Goal: Task Accomplishment & Management: Manage account settings

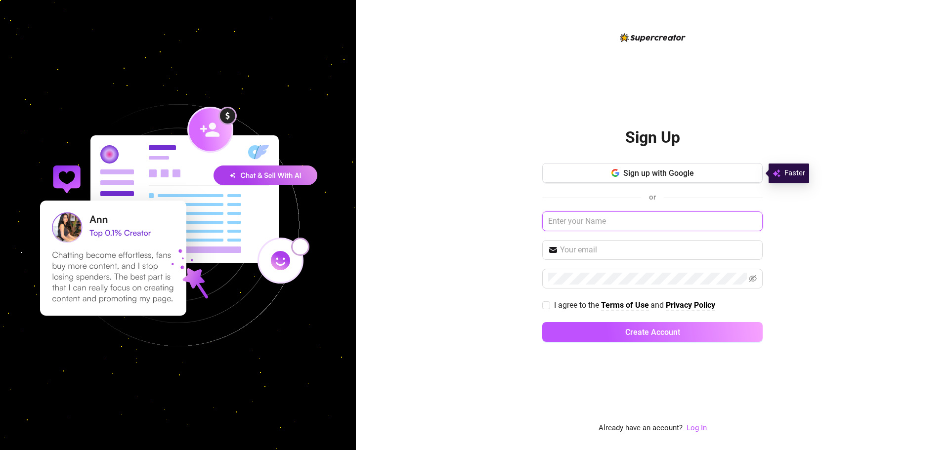
click at [559, 218] on input "text" at bounding box center [652, 222] width 221 height 20
type input "Kayla"
click at [575, 256] on input "text" at bounding box center [658, 250] width 197 height 12
type input "[EMAIL_ADDRESS][DOMAIN_NAME]"
click at [544, 306] on input "I agree to the Terms of Use and Privacy Policy" at bounding box center [545, 305] width 7 height 7
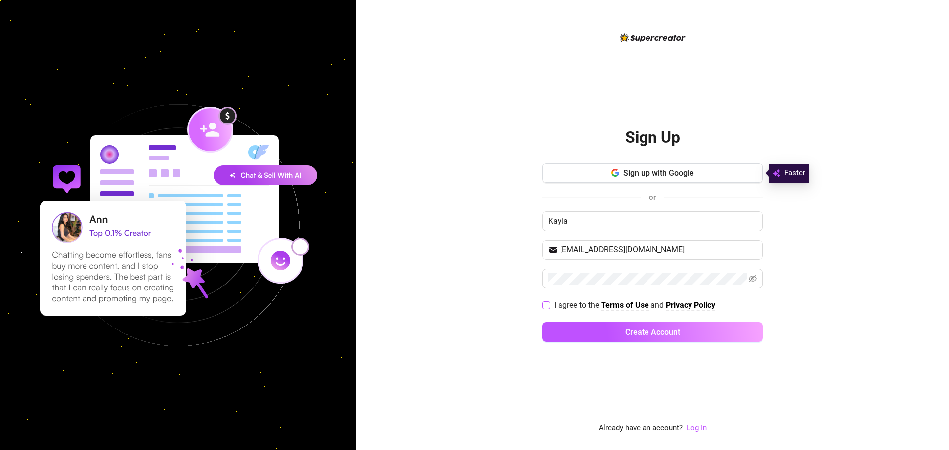
checkbox input "true"
click at [594, 334] on button "Create Account" at bounding box center [652, 332] width 221 height 20
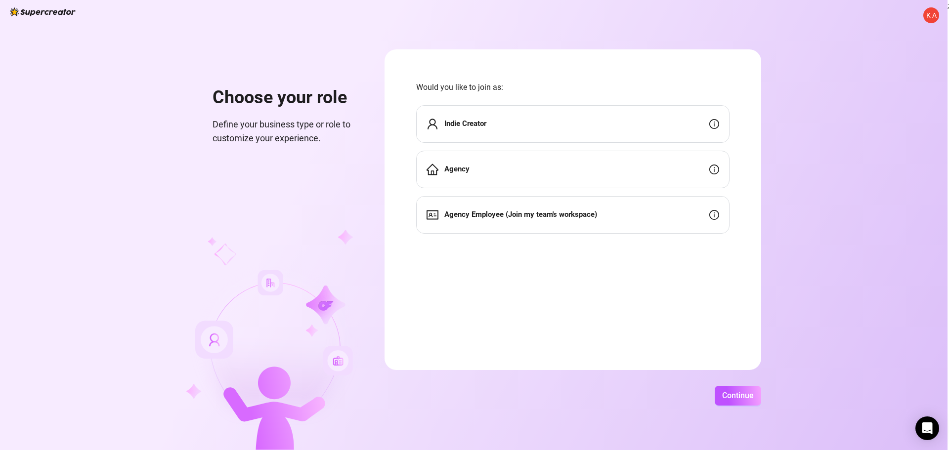
click at [510, 118] on div "Indie Creator" at bounding box center [573, 124] width 314 height 38
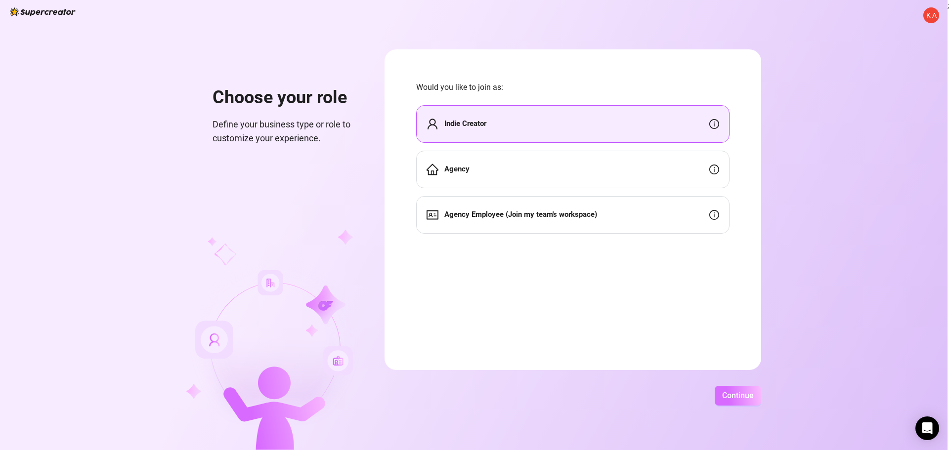
click at [731, 398] on span "Continue" at bounding box center [738, 395] width 32 height 9
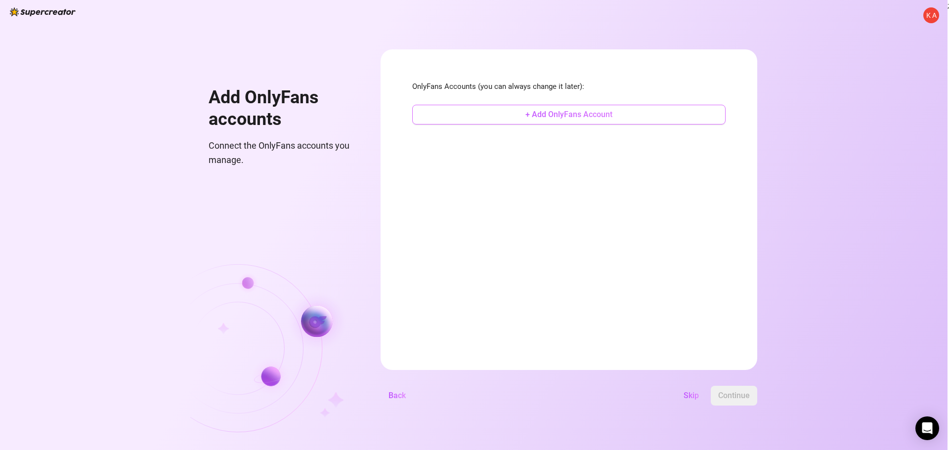
click at [535, 116] on span "+ Add OnlyFans Account" at bounding box center [569, 114] width 87 height 9
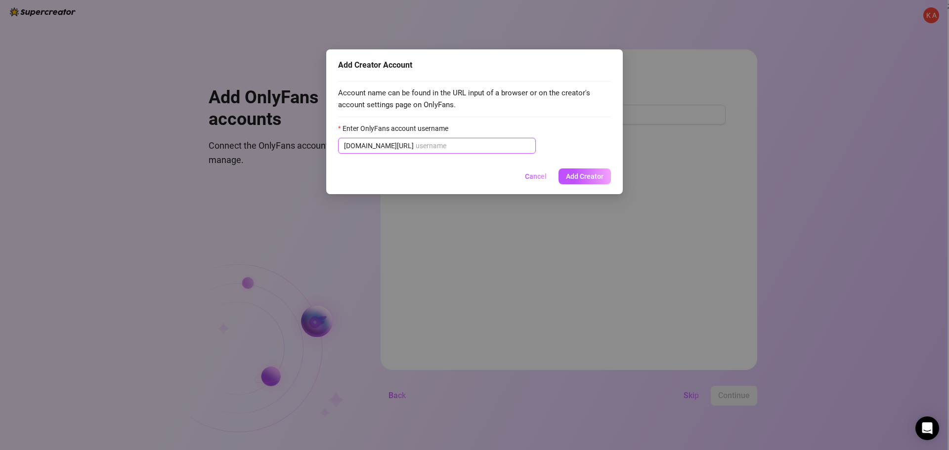
paste input "u511274003"
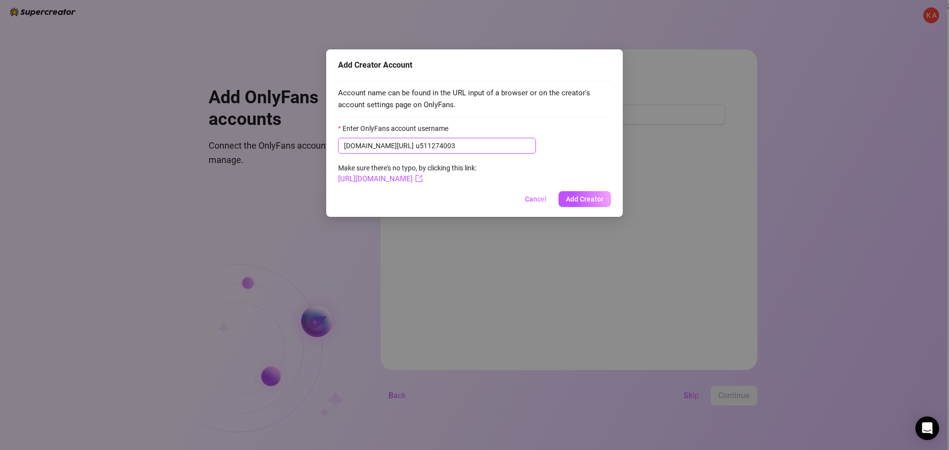
click at [416, 147] on input "u511274003" at bounding box center [473, 145] width 114 height 11
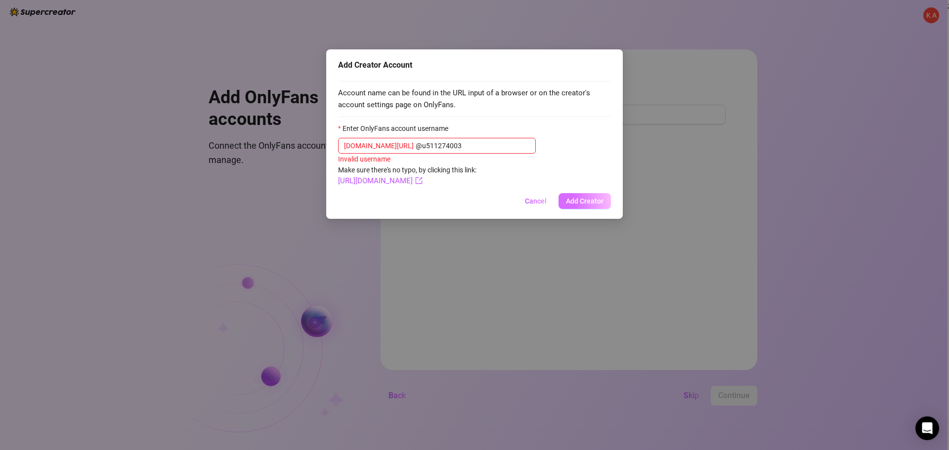
click at [575, 197] on button "Add Creator" at bounding box center [585, 201] width 52 height 16
click at [571, 202] on span "Add Creator" at bounding box center [585, 201] width 38 height 8
click at [457, 149] on input "@u511274003" at bounding box center [473, 145] width 114 height 11
click at [416, 151] on input "@u511274003" at bounding box center [473, 145] width 114 height 11
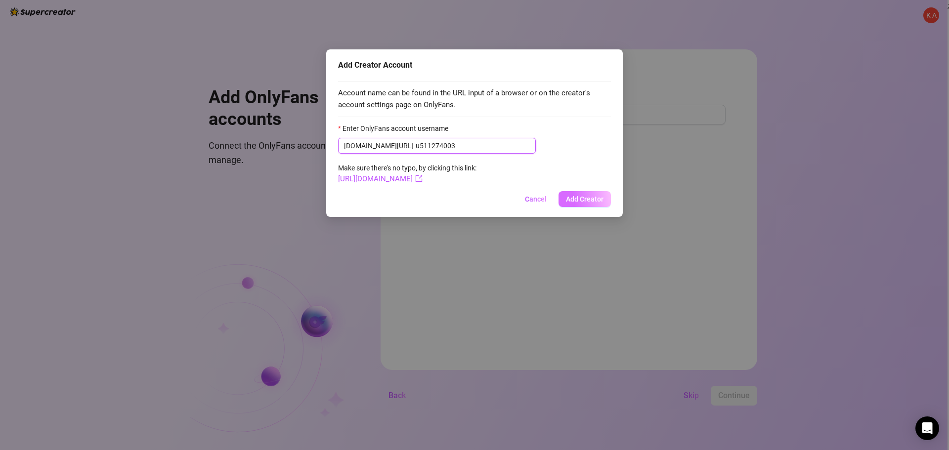
type input "u511274003"
click at [579, 193] on button "Add Creator" at bounding box center [585, 199] width 52 height 16
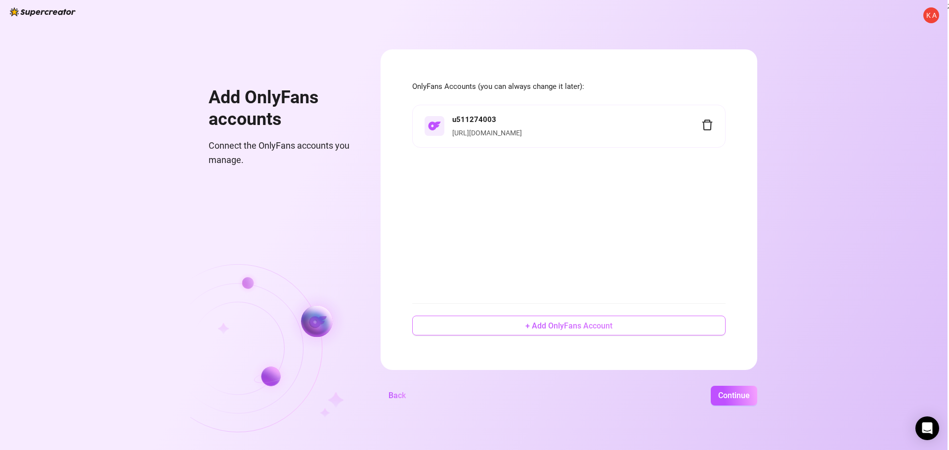
click at [546, 329] on span "+ Add OnlyFans Account" at bounding box center [569, 325] width 87 height 9
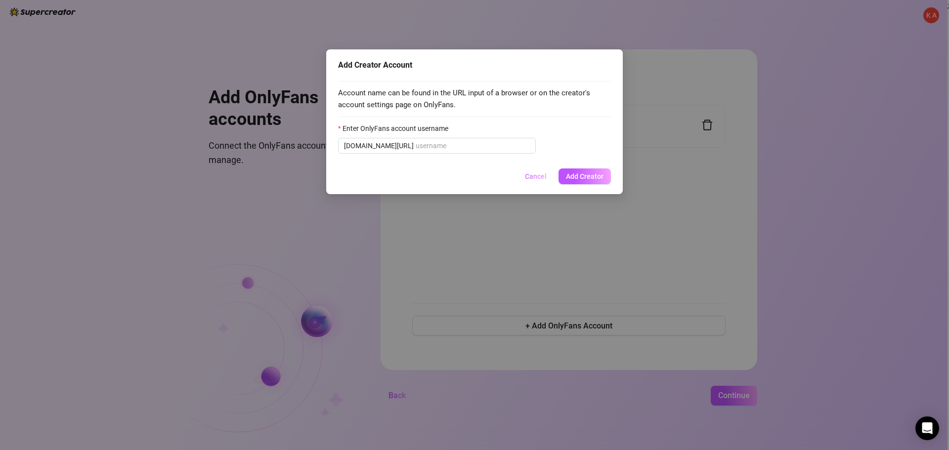
click at [534, 175] on span "Cancel" at bounding box center [536, 177] width 22 height 8
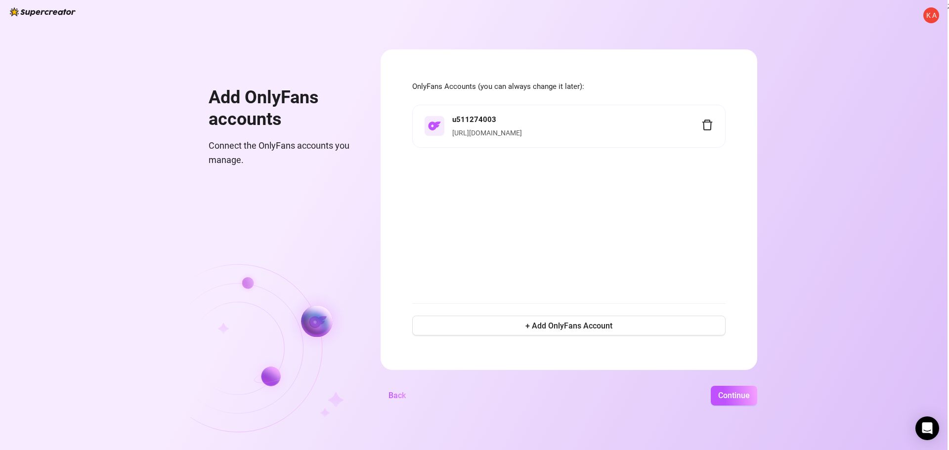
click at [479, 134] on link "[URL][DOMAIN_NAME]" at bounding box center [487, 133] width 70 height 8
click at [730, 397] on span "Continue" at bounding box center [735, 395] width 32 height 9
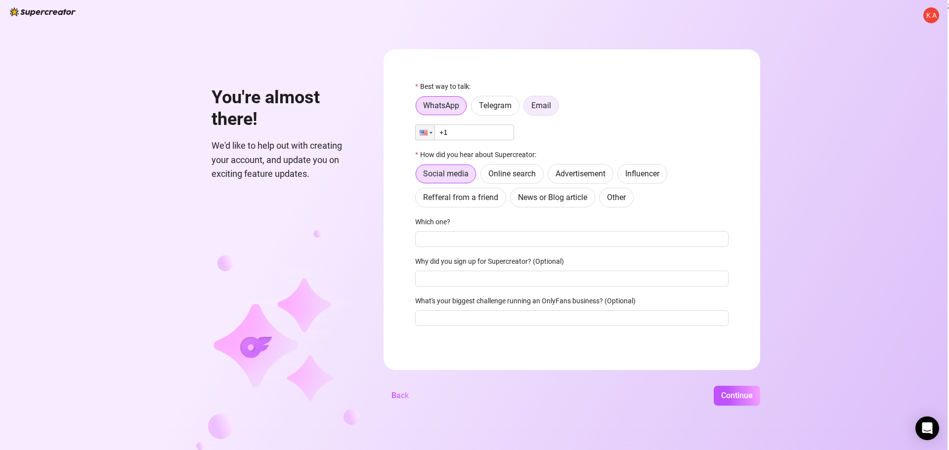
click at [546, 103] on span "Email" at bounding box center [542, 105] width 20 height 9
click at [527, 108] on input "Email" at bounding box center [527, 108] width 0 height 0
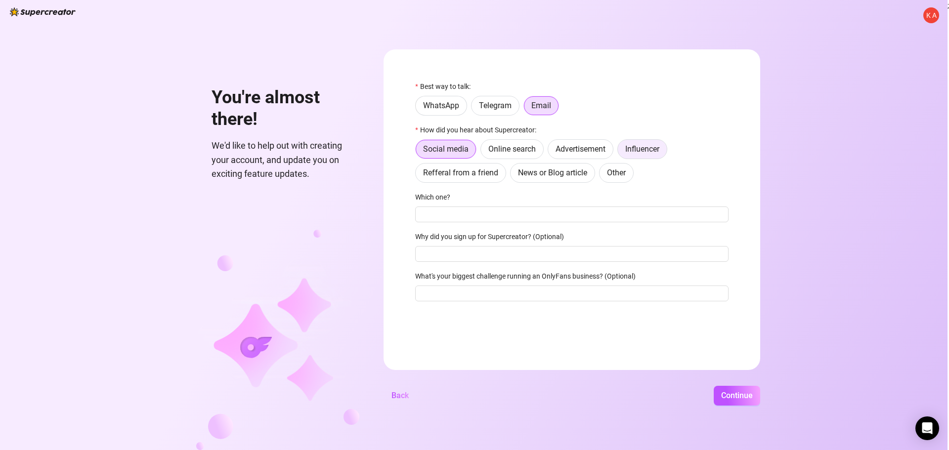
click at [636, 149] on span "Influencer" at bounding box center [643, 148] width 34 height 9
click at [621, 152] on input "Influencer" at bounding box center [621, 152] width 0 height 0
click at [449, 220] on input "Which one?" at bounding box center [572, 215] width 314 height 16
click at [729, 397] on span "Continue" at bounding box center [737, 395] width 32 height 9
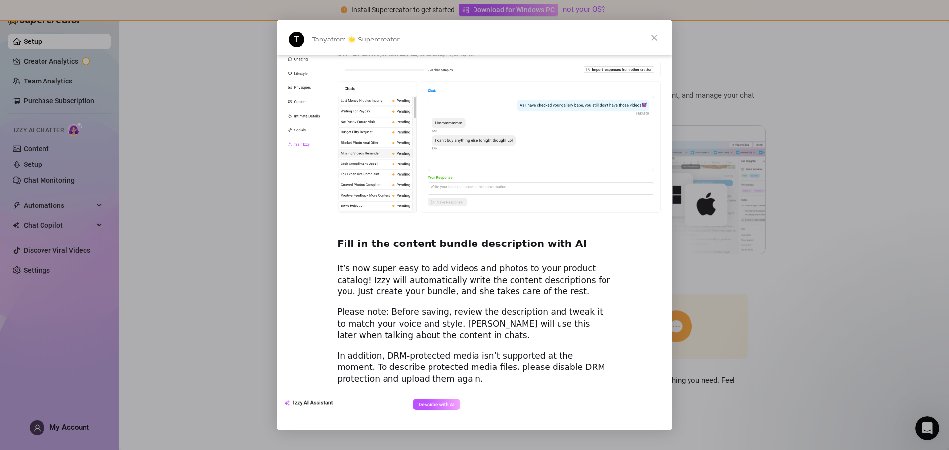
scroll to position [1273, 0]
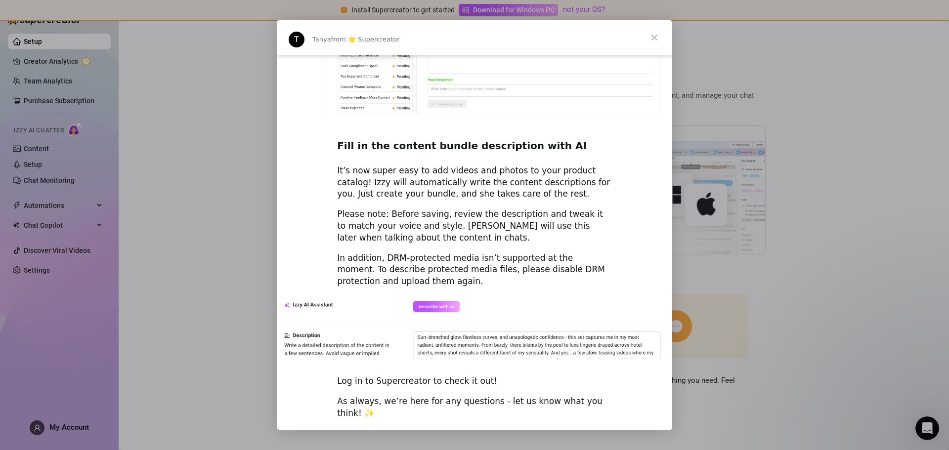
click at [421, 296] on img "Intercom messenger" at bounding box center [475, 327] width 396 height 63
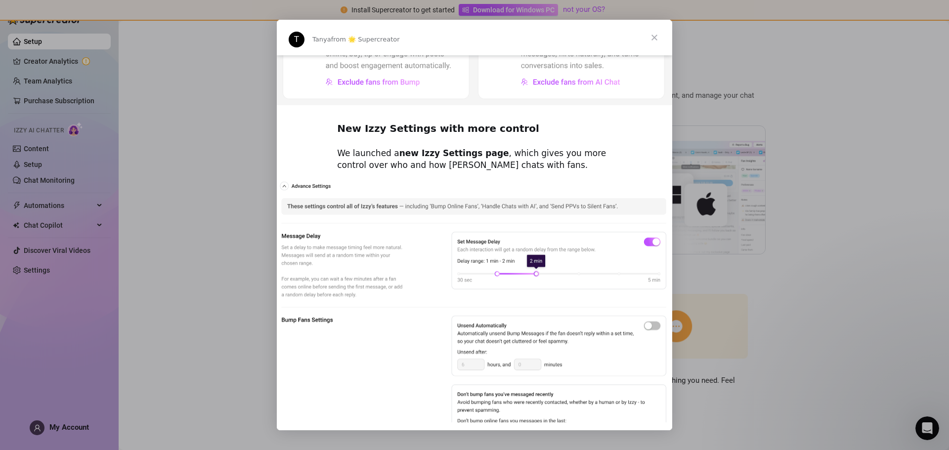
scroll to position [396, 0]
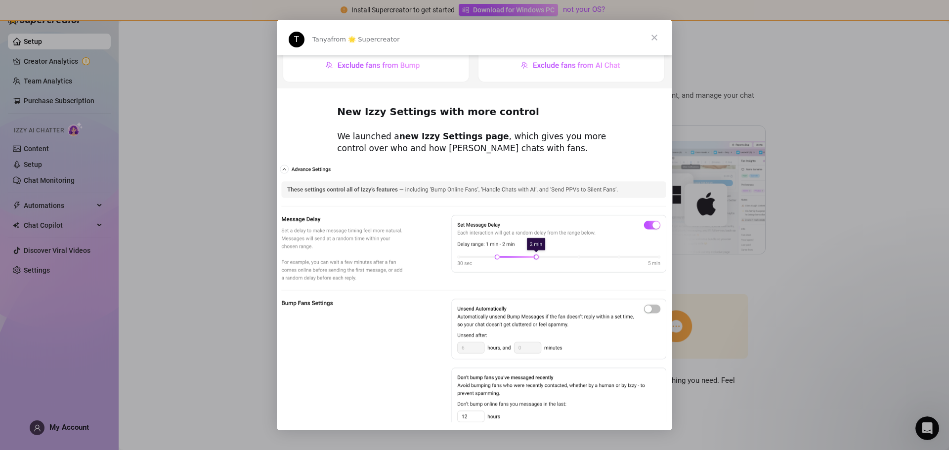
click at [547, 257] on img "Intercom messenger" at bounding box center [475, 342] width 396 height 358
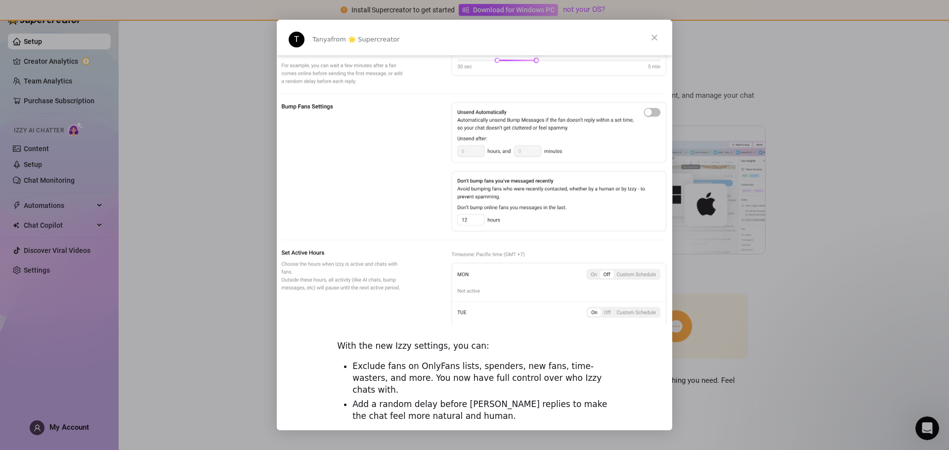
scroll to position [593, 0]
click at [499, 248] on img "Intercom messenger" at bounding box center [475, 144] width 396 height 358
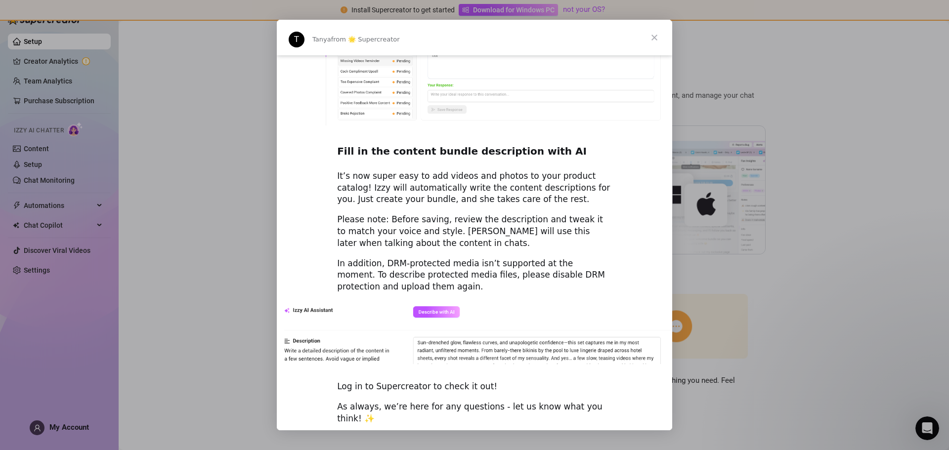
scroll to position [1273, 0]
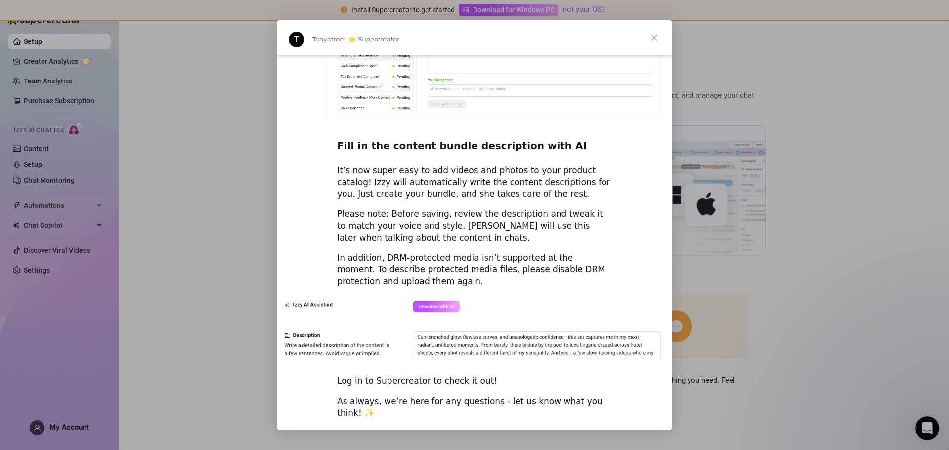
click at [415, 376] on div "Log in to Supercreator to check it out!" at bounding box center [474, 382] width 275 height 12
click at [658, 35] on span "Close" at bounding box center [655, 38] width 36 height 36
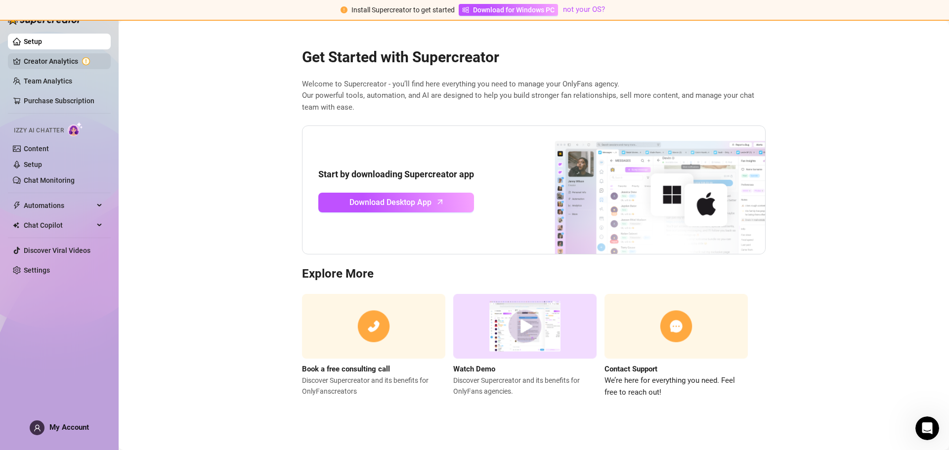
click at [48, 65] on link "Creator Analytics" at bounding box center [63, 61] width 79 height 16
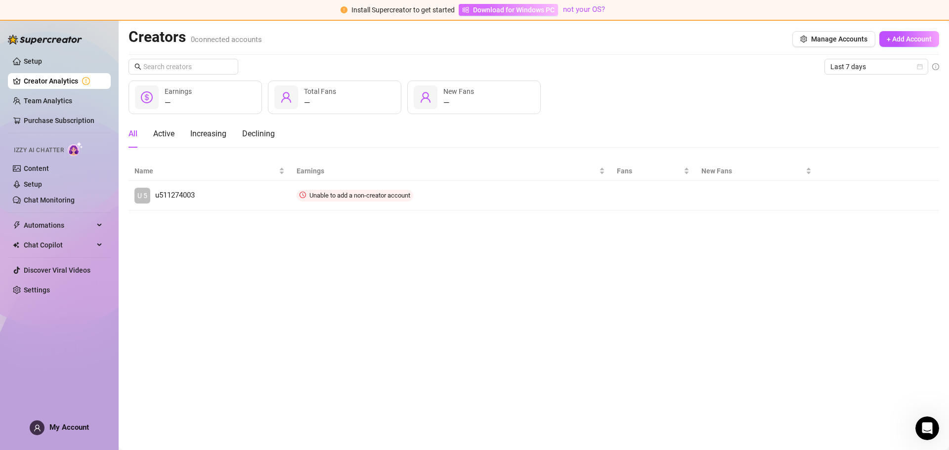
click at [501, 13] on span "Download for Windows PC" at bounding box center [514, 9] width 82 height 11
click at [633, 101] on div "— Earnings — Total Fans — New Fans" at bounding box center [534, 98] width 811 height 34
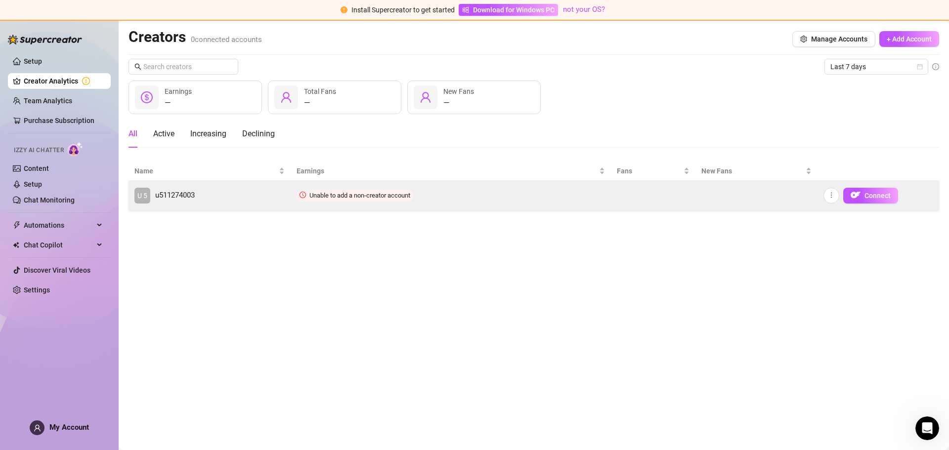
click at [256, 200] on link "U 5 u511274003" at bounding box center [210, 196] width 150 height 16
click at [839, 197] on button "button" at bounding box center [832, 196] width 16 height 16
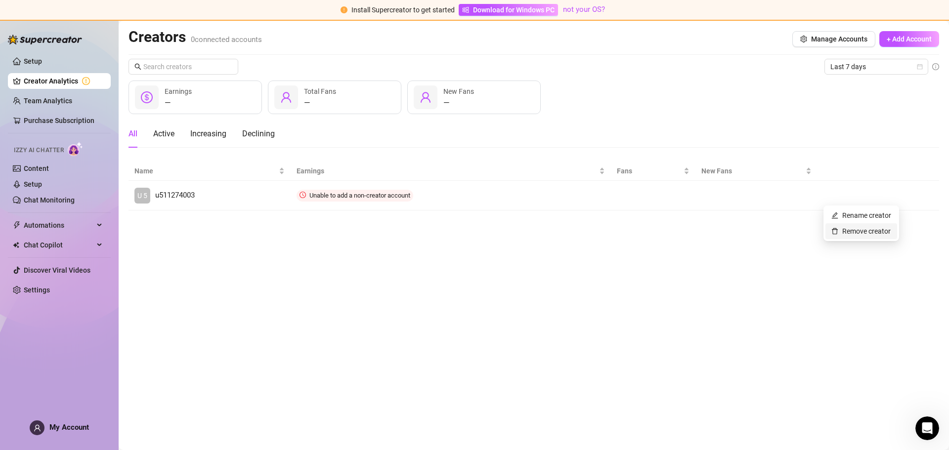
click at [839, 235] on link "Remove creator" at bounding box center [861, 231] width 59 height 8
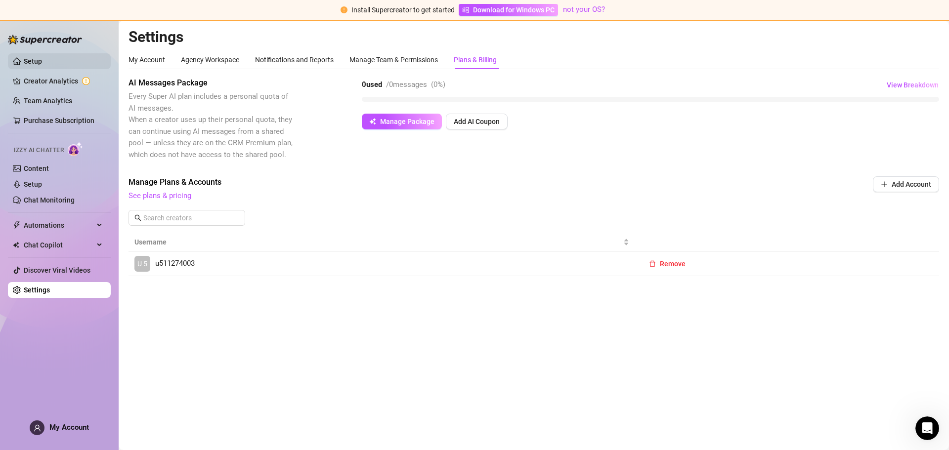
click at [24, 58] on link "Setup" at bounding box center [33, 61] width 18 height 8
